Goal: Information Seeking & Learning: Check status

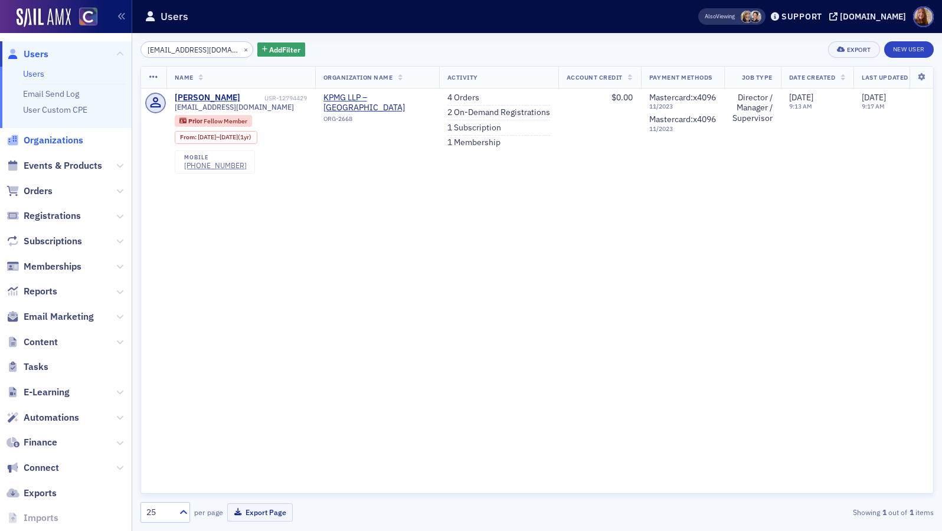
click at [56, 139] on span "Organizations" at bounding box center [54, 140] width 60 height 13
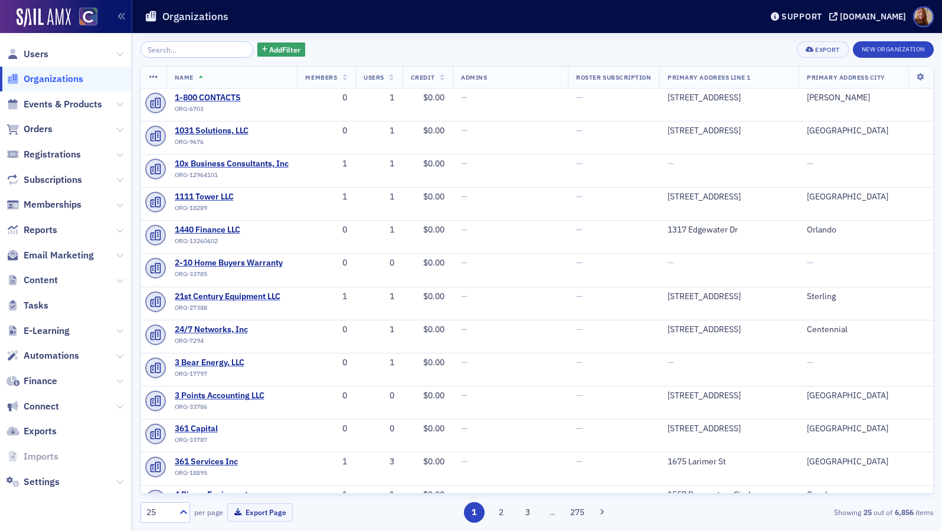
click at [179, 50] on input "search" at bounding box center [196, 49] width 113 height 17
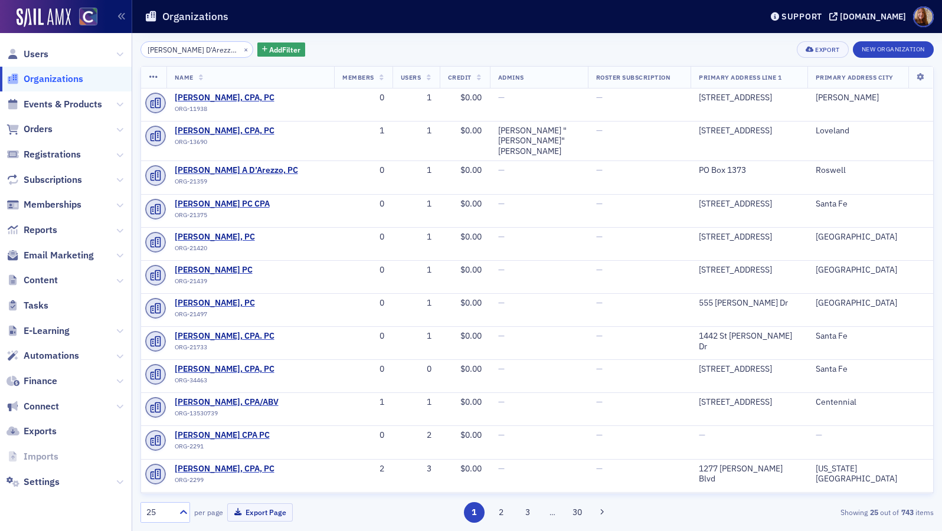
click at [195, 63] on div "[PERSON_NAME] D'Arezzo, PC × Add Filter Export New Organization Name Members Us…" at bounding box center [536, 281] width 793 height 481
click at [224, 54] on input "[PERSON_NAME] D'Arezzo, PC" at bounding box center [196, 49] width 113 height 17
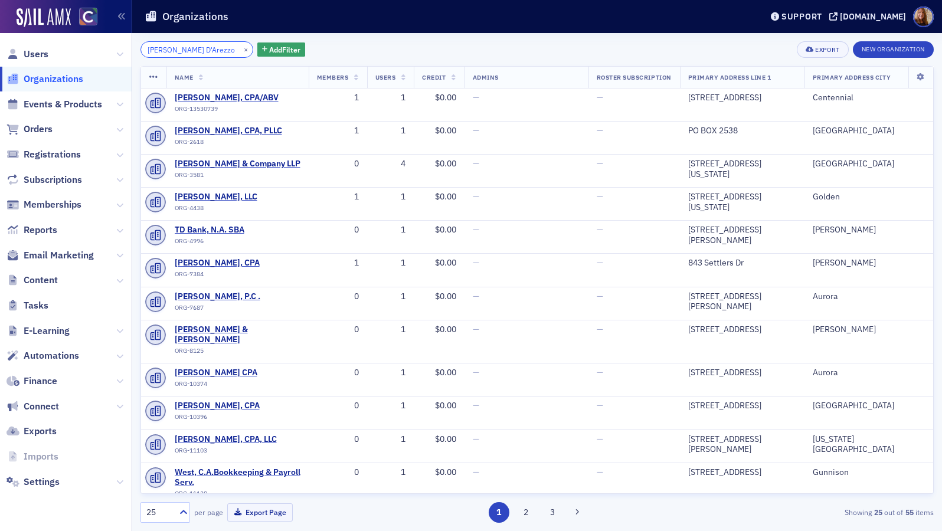
drag, startPoint x: 184, startPoint y: 53, endPoint x: 140, endPoint y: 53, distance: 44.3
click at [140, 53] on div "[PERSON_NAME] D'Arezzo ×" at bounding box center [196, 49] width 113 height 17
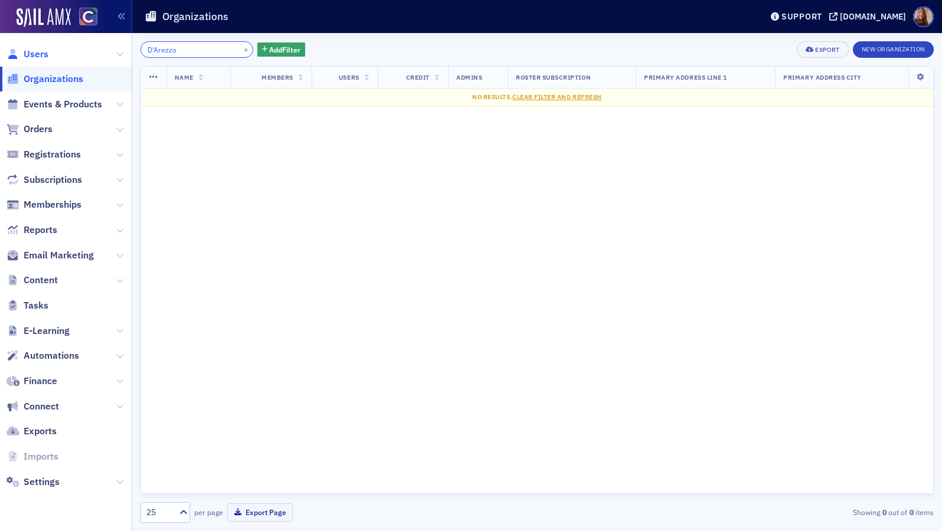
type input "D'Arezzo"
click at [34, 56] on span "Users" at bounding box center [36, 54] width 25 height 13
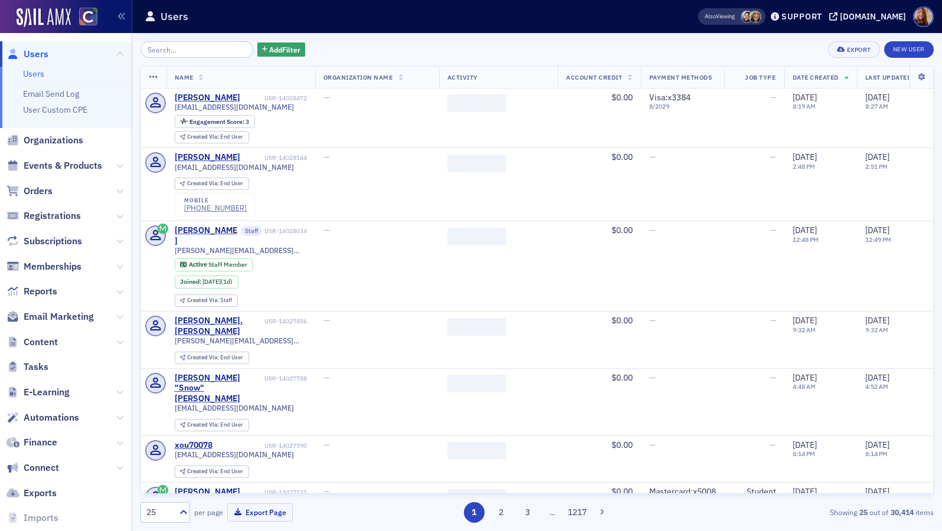
click at [174, 52] on input "search" at bounding box center [196, 49] width 113 height 17
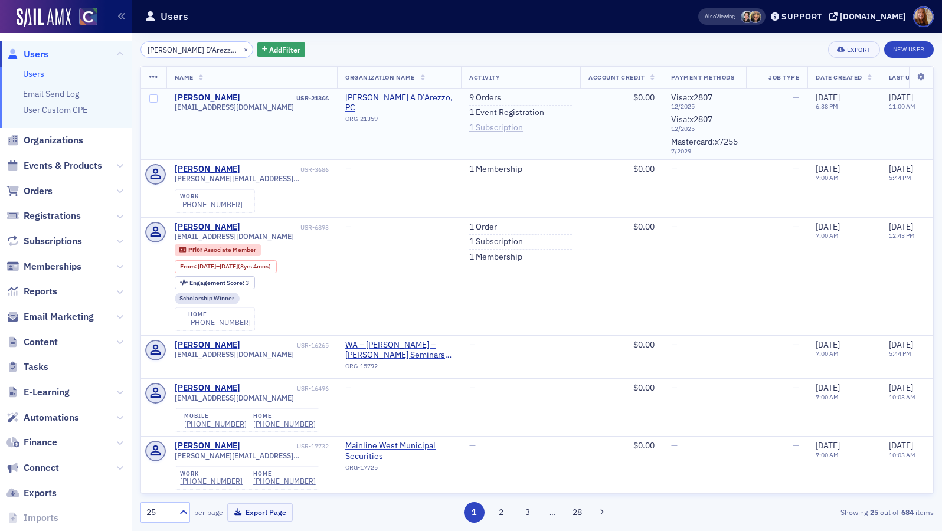
type input "[PERSON_NAME] D'Arezzo, PC"
click at [490, 125] on link "1 Subscription" at bounding box center [496, 128] width 54 height 11
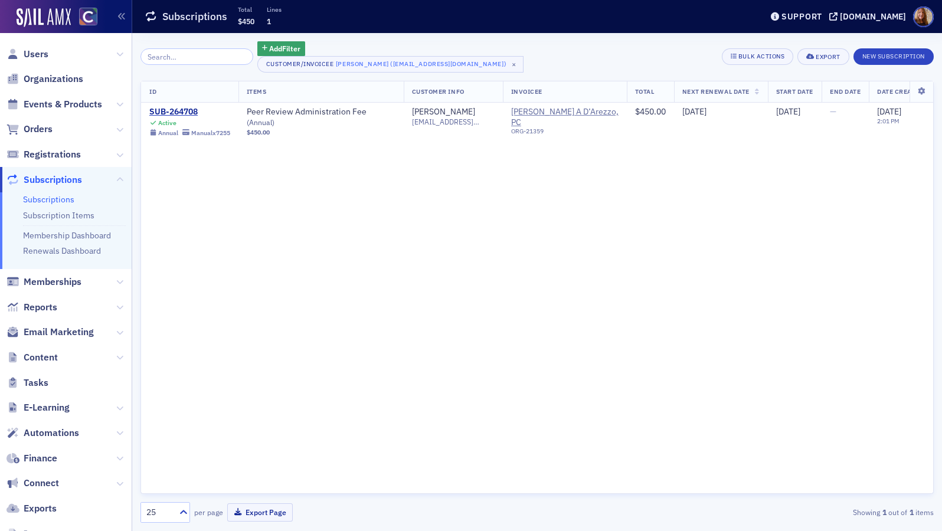
click at [196, 55] on input "search" at bounding box center [196, 56] width 113 height 17
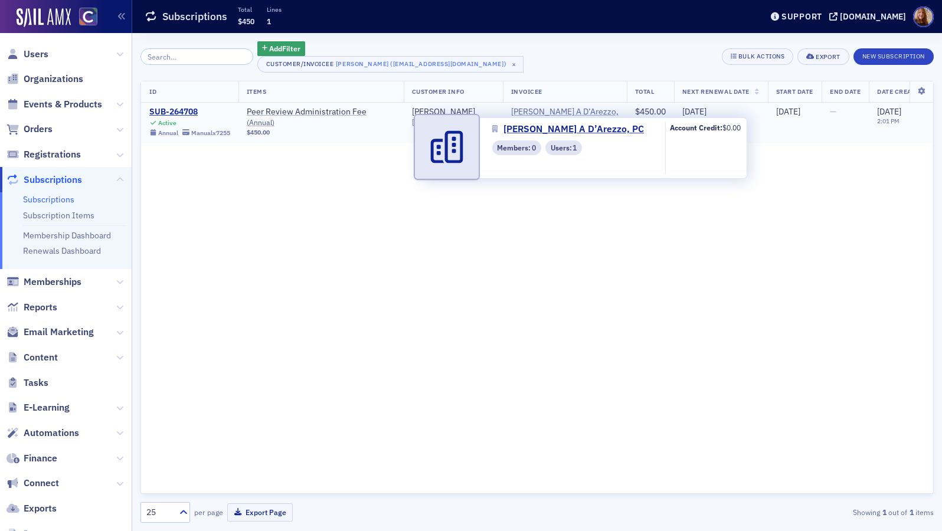
click at [549, 113] on span "[PERSON_NAME] A D’Arezzo, PC" at bounding box center [564, 117] width 107 height 21
select select "US"
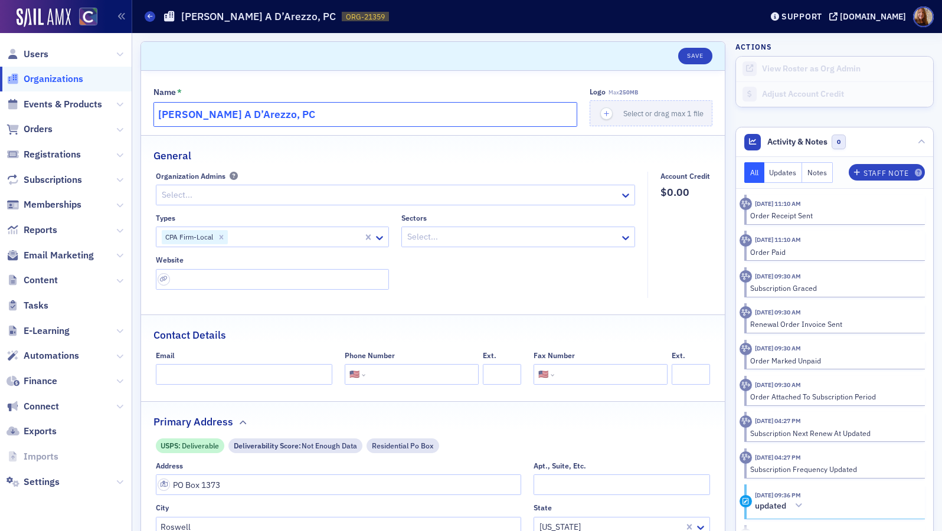
click at [207, 118] on input "[PERSON_NAME] A D’Arezzo, PC" at bounding box center [365, 114] width 424 height 25
drag, startPoint x: 301, startPoint y: 116, endPoint x: 149, endPoint y: 116, distance: 151.6
click at [149, 116] on div "Name * [PERSON_NAME] D’Arezzo, PC Logo Max 250MB Select or drag max 1 file Gene…" at bounding box center [433, 434] width 584 height 727
paste input "'"
type input "[PERSON_NAME] D'Arezzo, PC"
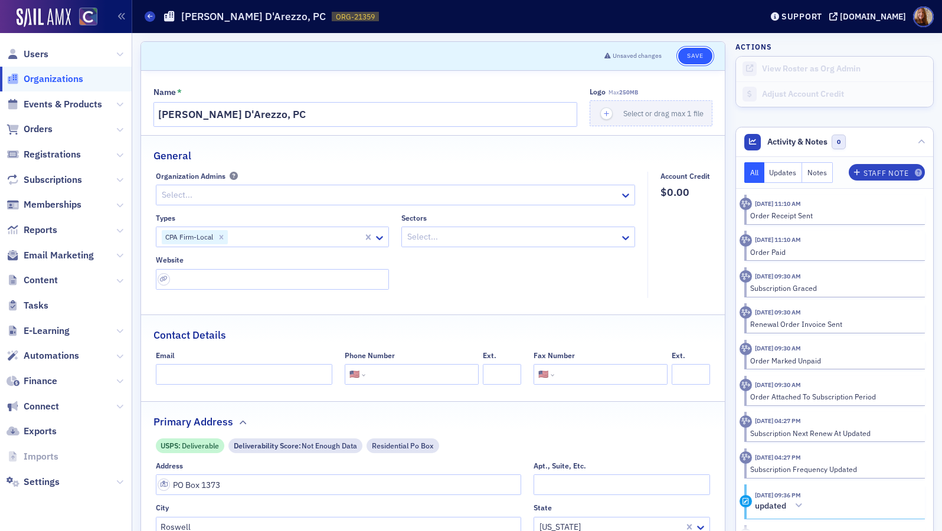
click at [689, 55] on button "Save" at bounding box center [695, 56] width 34 height 17
select select "US"
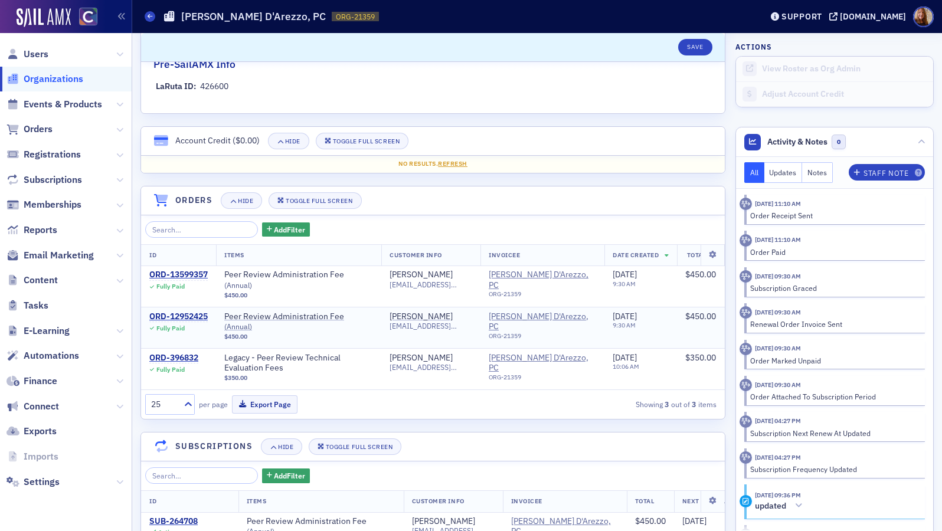
scroll to position [848, 0]
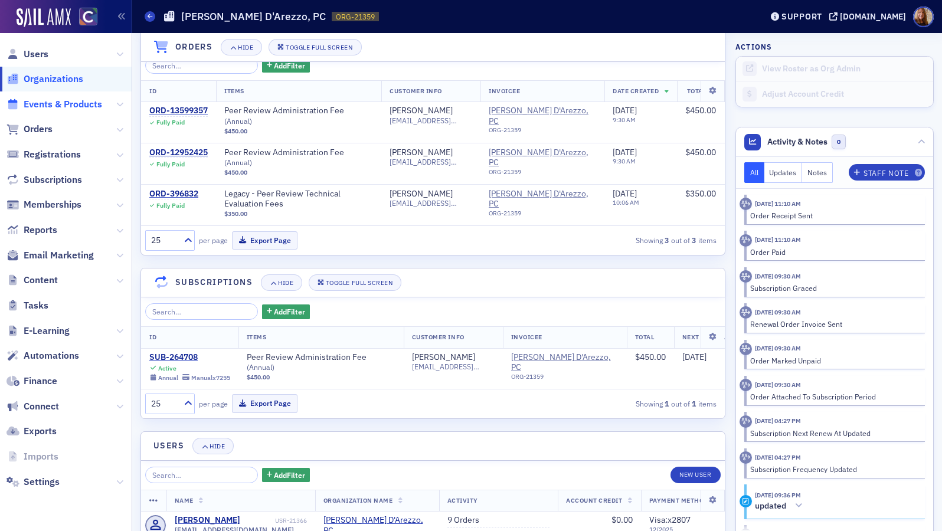
click at [48, 103] on span "Events & Products" at bounding box center [63, 104] width 78 height 13
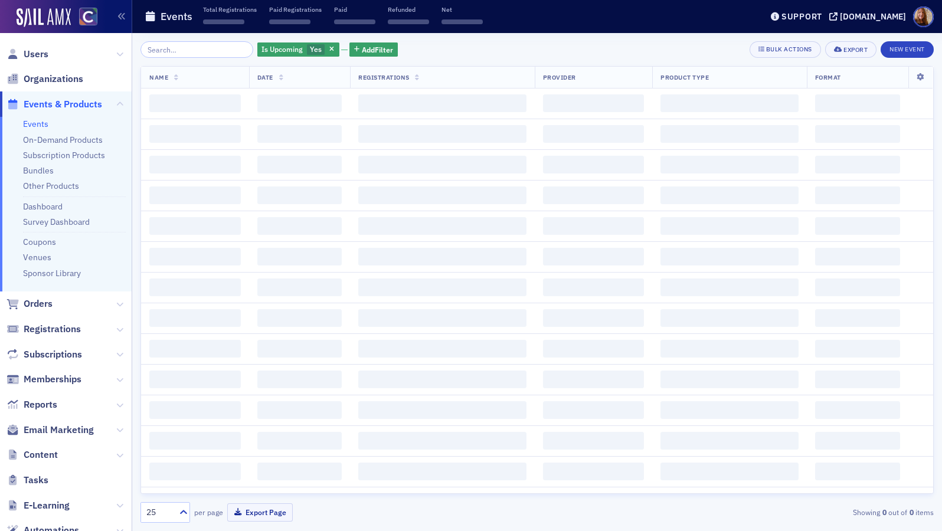
click at [192, 53] on input "search" at bounding box center [196, 49] width 113 height 17
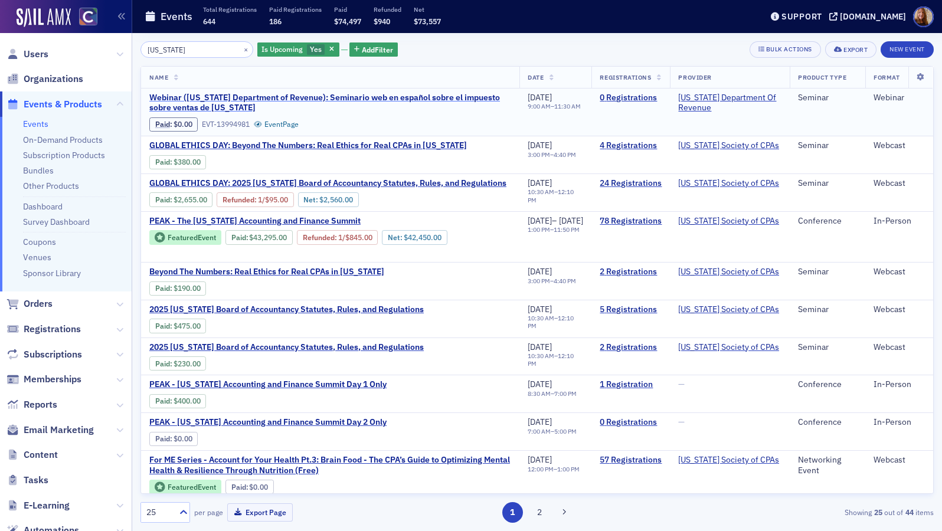
type input "[US_STATE]"
click at [268, 103] on span "Webinar ([US_STATE] Department of Revenue): Seminario web en español sobre el i…" at bounding box center [330, 103] width 362 height 21
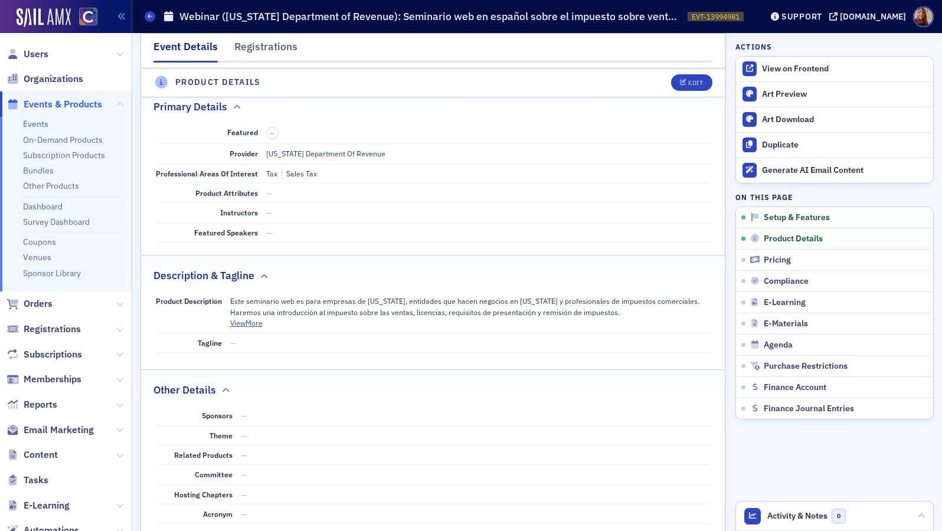
scroll to position [552, 0]
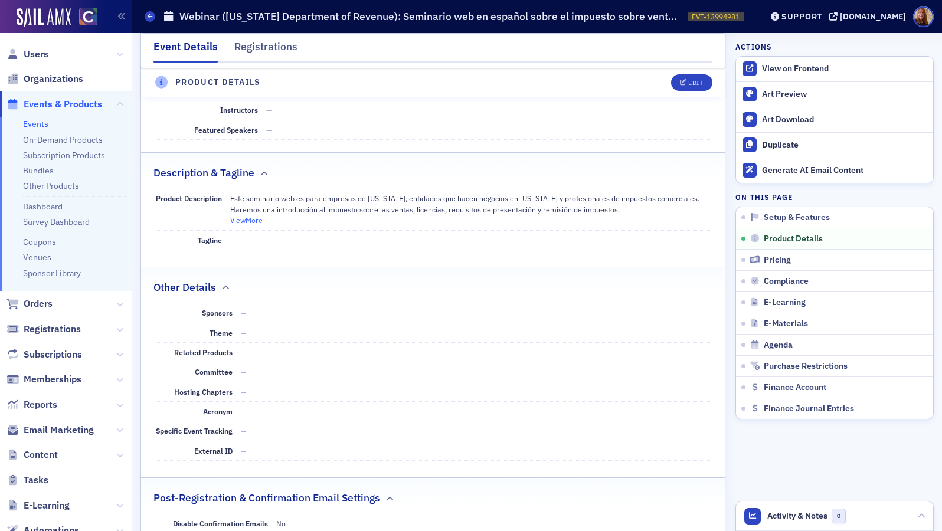
click at [248, 215] on button "View More" at bounding box center [246, 220] width 32 height 11
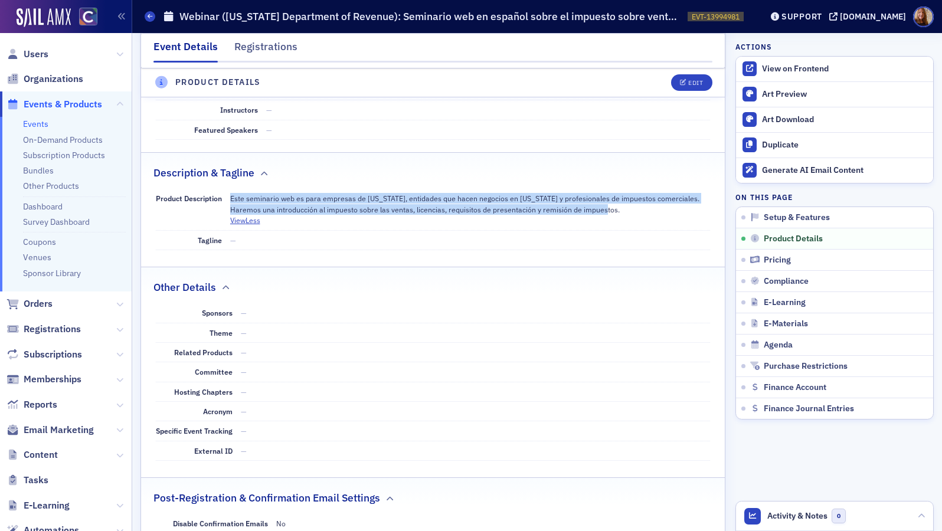
drag, startPoint x: 625, startPoint y: 196, endPoint x: 224, endPoint y: 189, distance: 401.9
click at [224, 189] on div "Product Description Este seminario web es para empresas de [US_STATE], entidade…" at bounding box center [433, 209] width 555 height 41
copy div "Este seminario web es para empresas de [US_STATE], entidades que hacen negocios…"
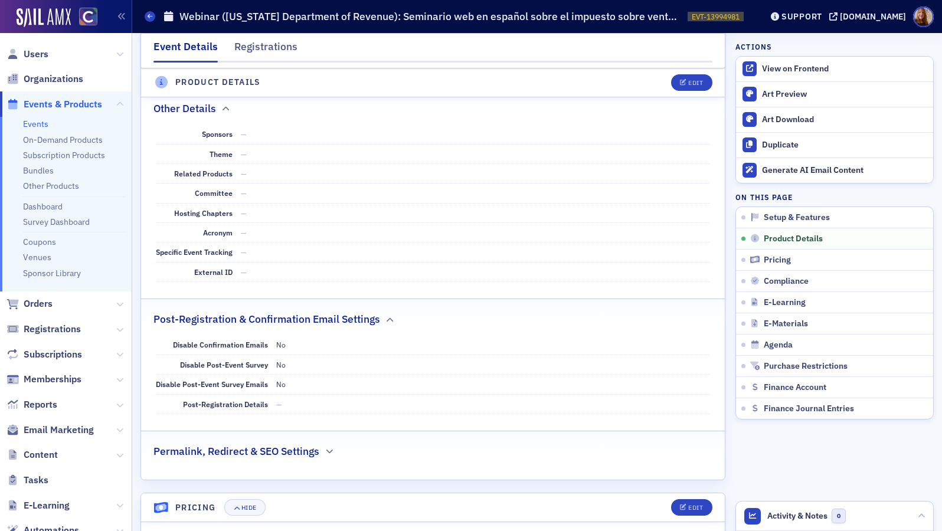
scroll to position [762, 0]
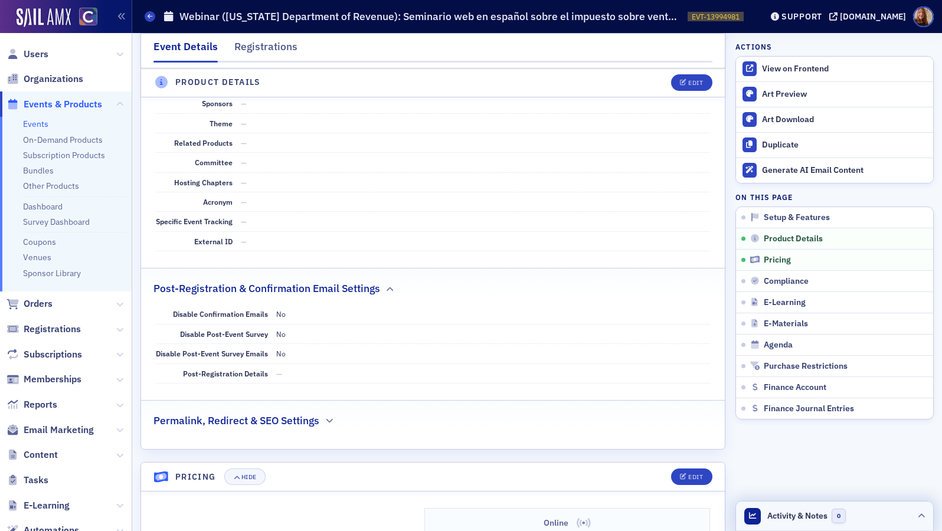
click at [863, 515] on header "Activity & Notes 0" at bounding box center [834, 517] width 197 height 30
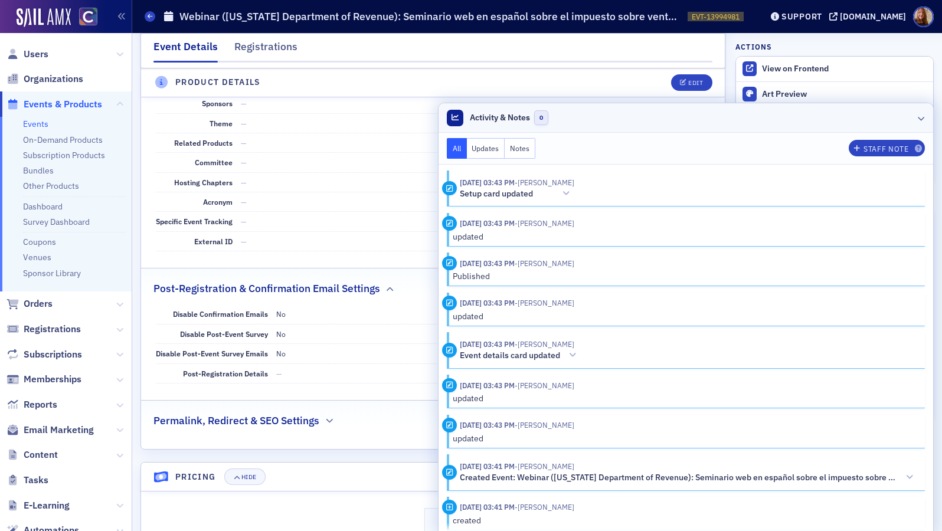
click at [784, 121] on header "Activity & Notes 0" at bounding box center [685, 118] width 494 height 30
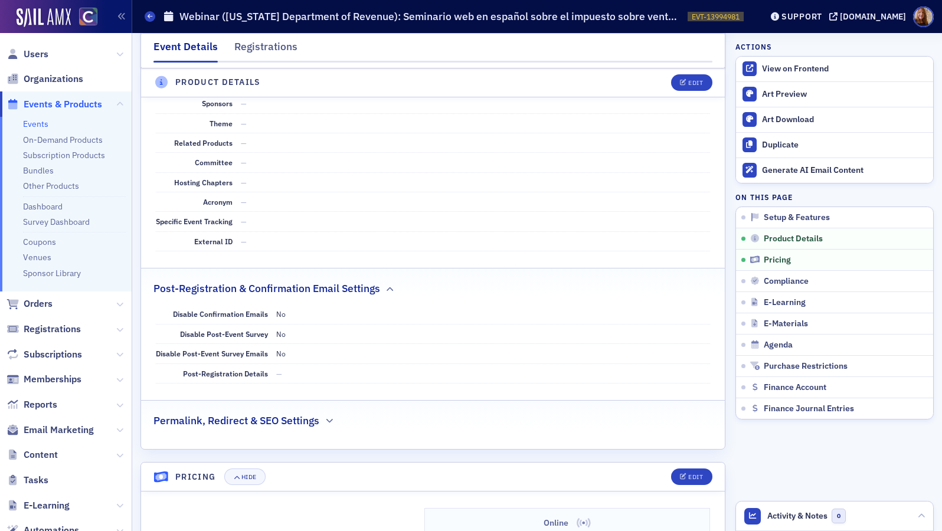
click at [25, 125] on link "Events" at bounding box center [35, 124] width 25 height 11
click at [36, 122] on link "Events" at bounding box center [35, 124] width 25 height 11
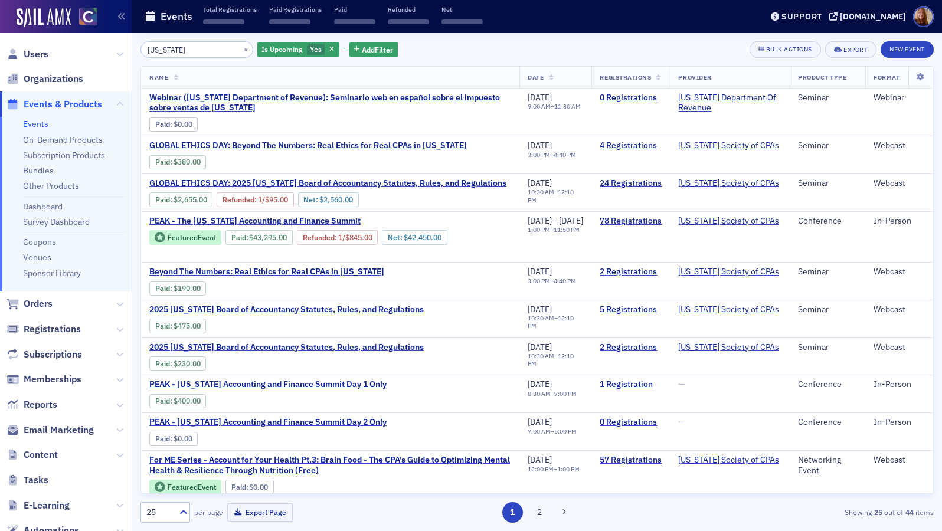
click at [176, 50] on input "[US_STATE]" at bounding box center [196, 49] width 113 height 17
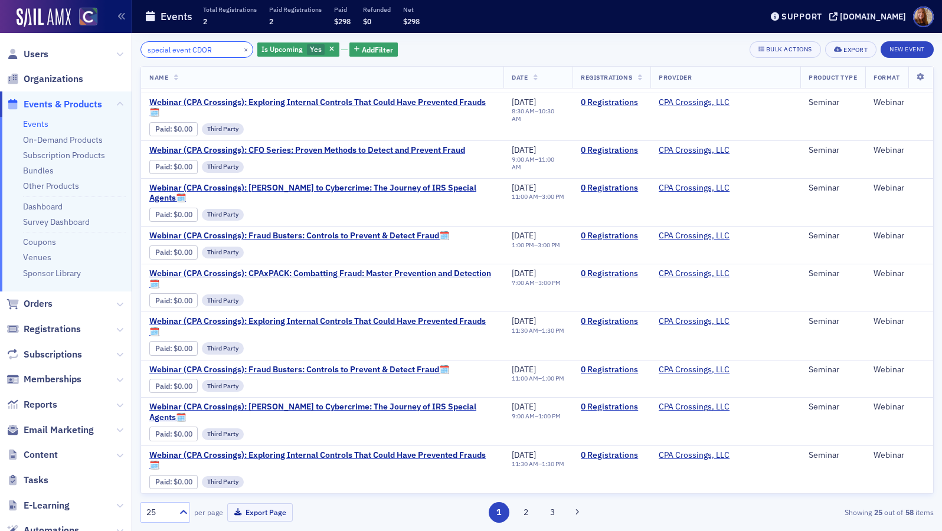
scroll to position [90, 0]
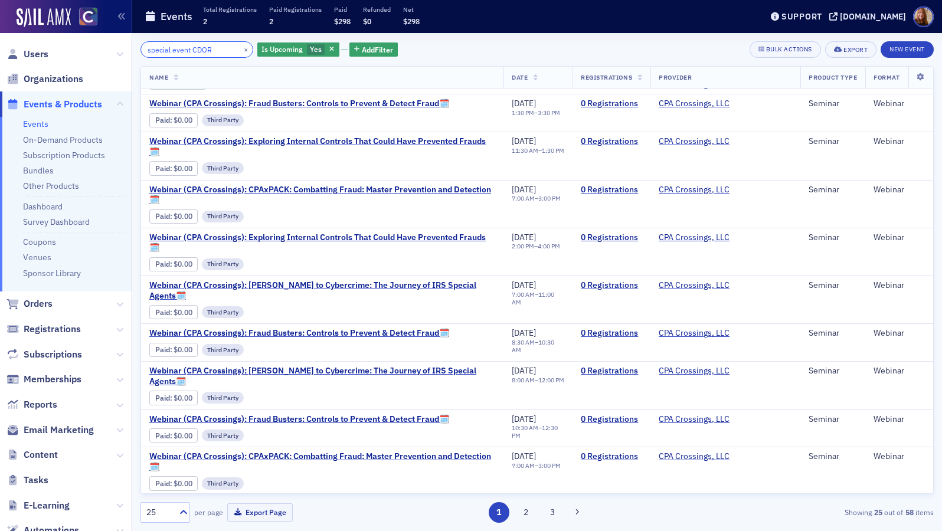
click at [169, 53] on input "special event CDOR" at bounding box center [196, 49] width 113 height 17
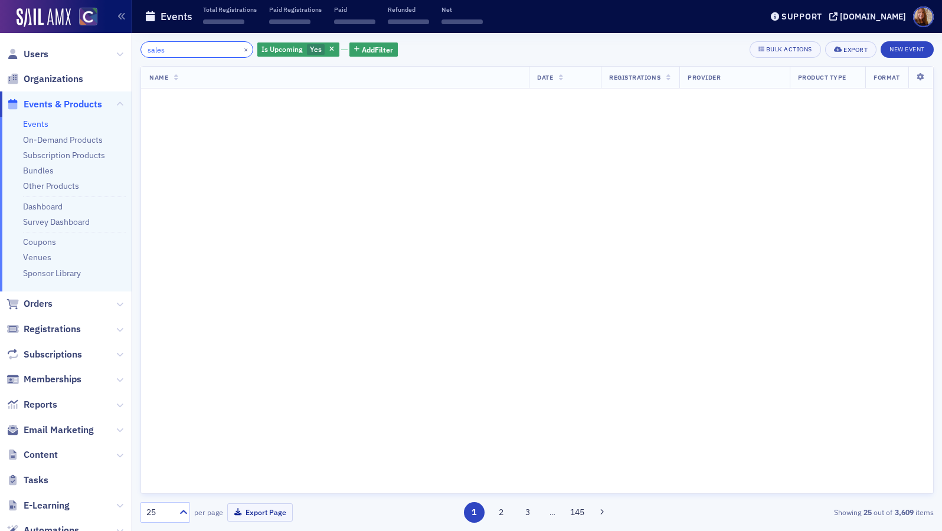
scroll to position [856, 0]
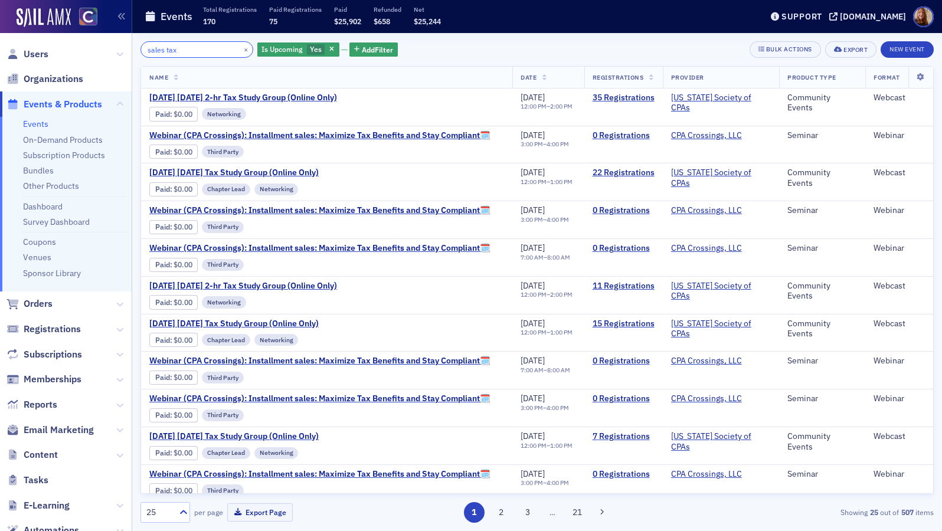
type input "sales tax"
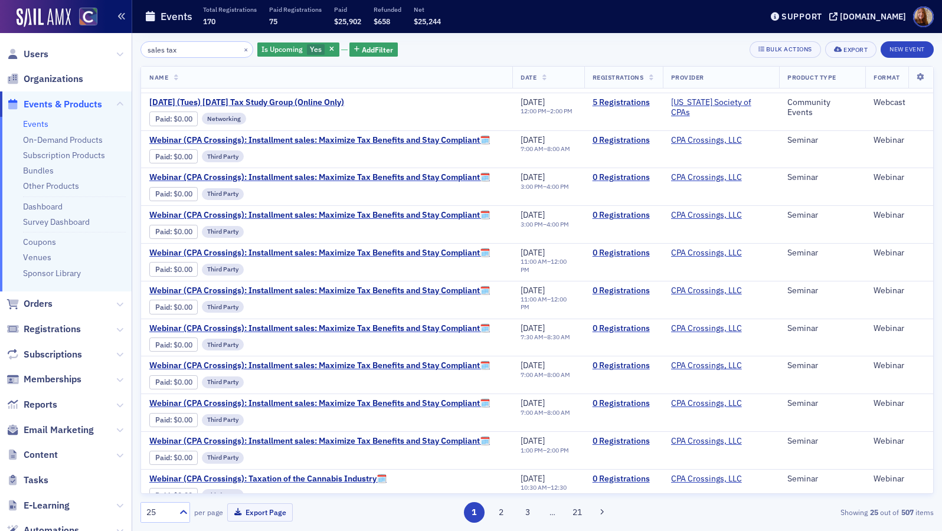
scroll to position [409, 0]
click at [43, 49] on span "Users" at bounding box center [36, 54] width 25 height 13
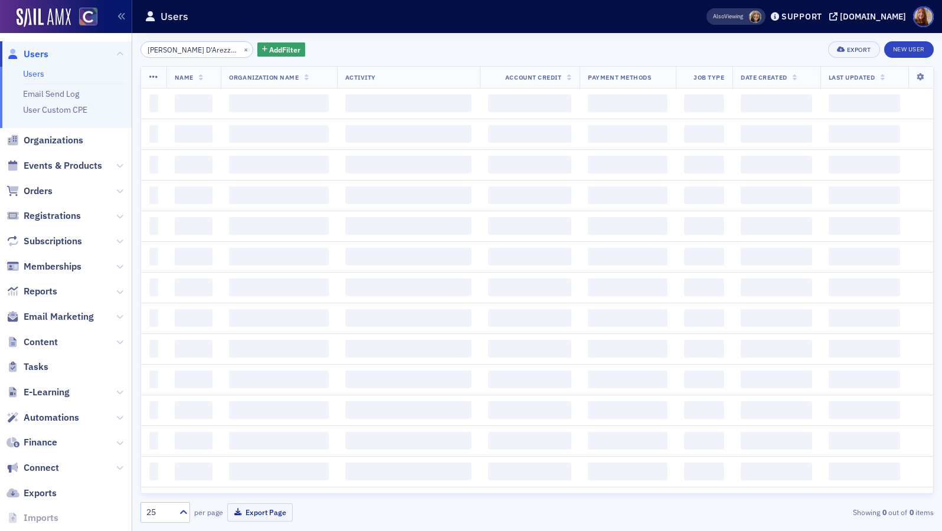
click at [184, 53] on input "[PERSON_NAME] D'Arezzo, PC" at bounding box center [196, 49] width 113 height 17
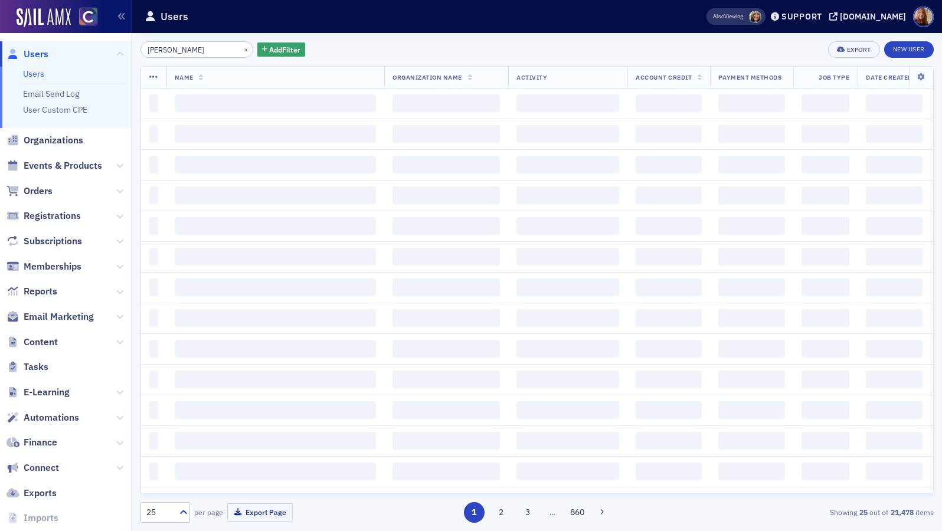
type input "[PERSON_NAME]"
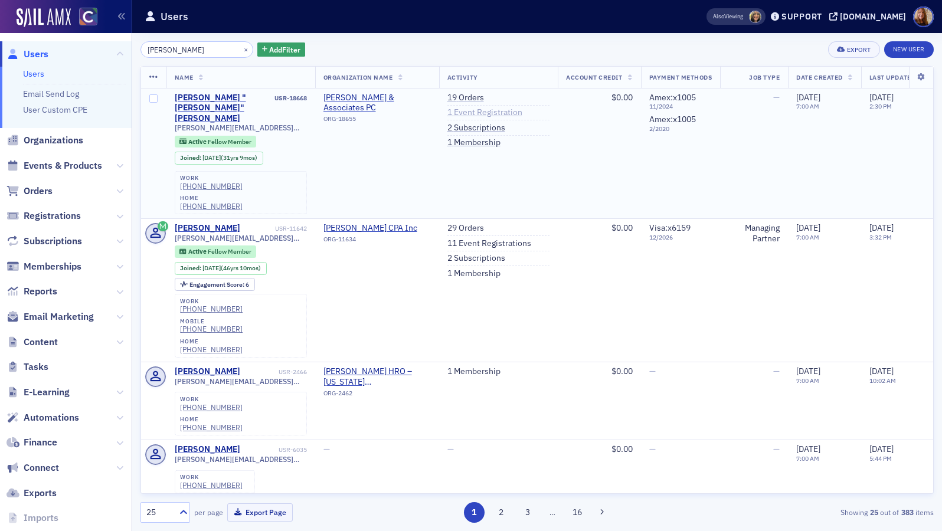
click at [486, 112] on link "1 Event Registration" at bounding box center [484, 112] width 75 height 11
